Goal: Task Accomplishment & Management: Manage account settings

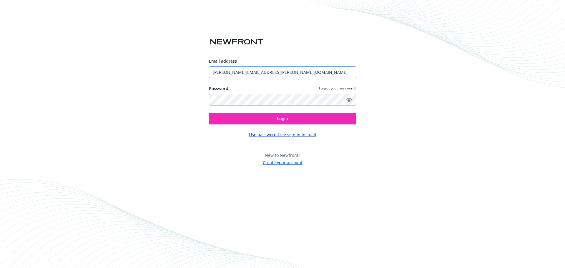
click at [274, 72] on input "jackie.choy@gemini.health" at bounding box center [282, 72] width 147 height 12
type input "tbjholdings@gmail.com"
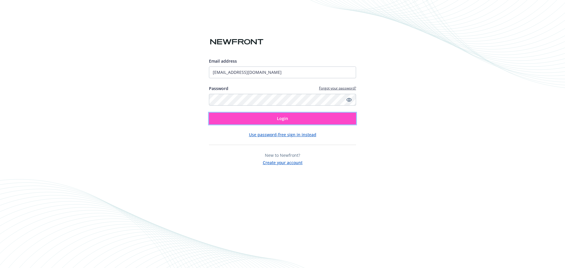
click at [263, 120] on button "Login" at bounding box center [282, 119] width 147 height 12
